Goal: Information Seeking & Learning: Learn about a topic

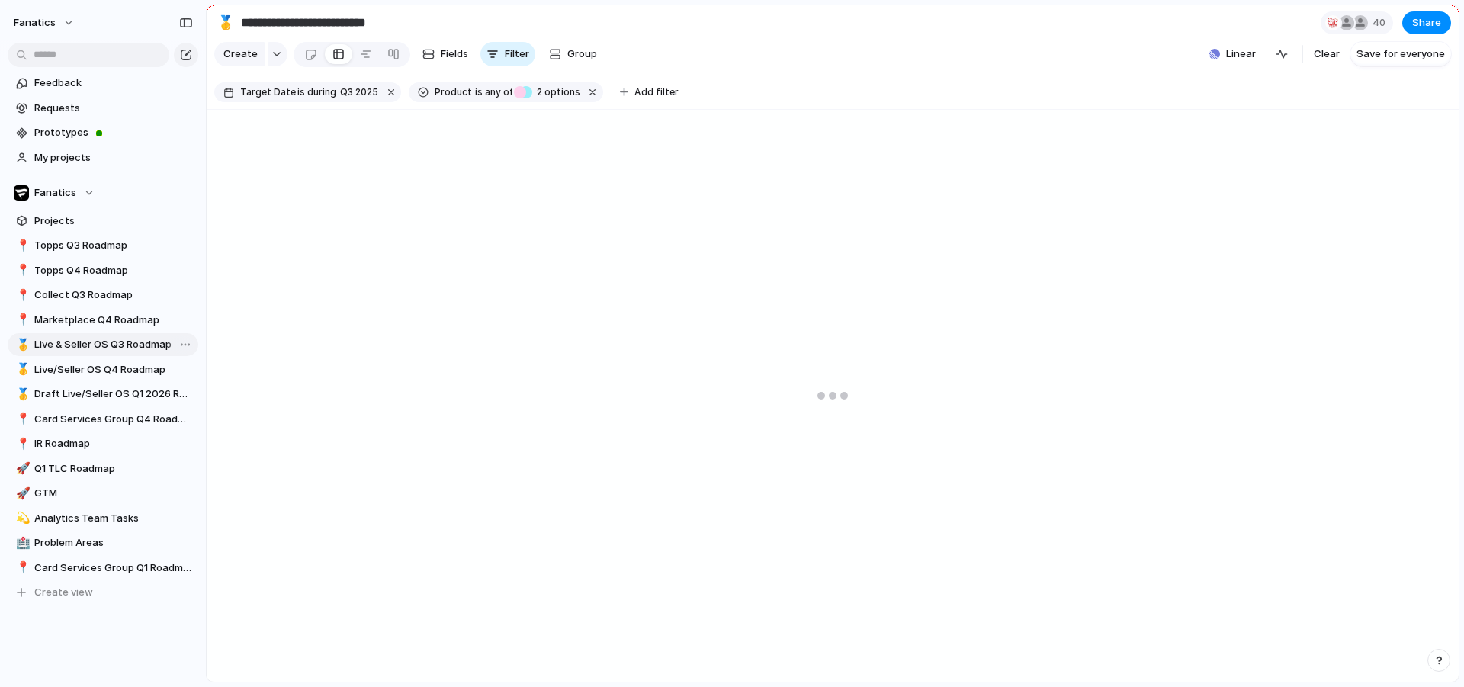
click at [98, 346] on span "Live & Seller OS Q3 Roadmap" at bounding box center [113, 344] width 159 height 15
click at [91, 375] on span "Live/Seller OS Q4 Roadmap" at bounding box center [113, 369] width 159 height 15
type input "**********"
